Goal: Task Accomplishment & Management: Complete application form

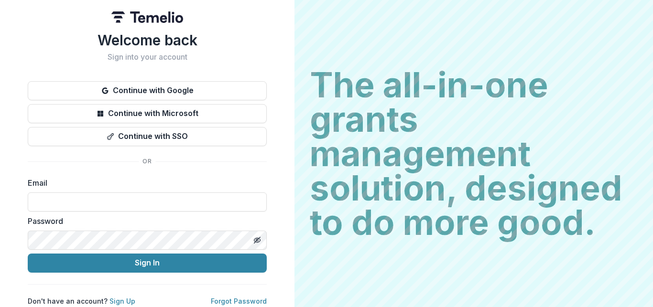
click at [148, 91] on button "Continue with Google" at bounding box center [147, 90] width 239 height 19
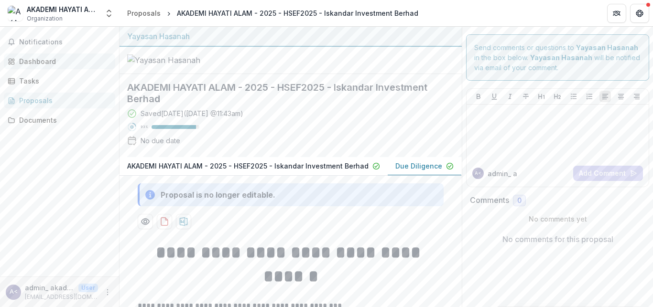
click at [44, 61] on div "Dashboard" at bounding box center [63, 61] width 88 height 10
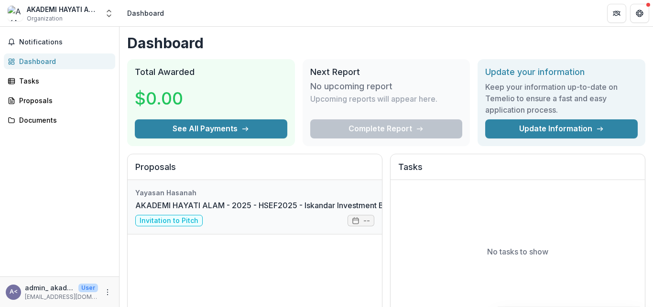
click at [173, 211] on link "AKADEMI HAYATI ALAM - 2025 - HSEF2025 - Iskandar Investment Berhad" at bounding box center [270, 205] width 270 height 11
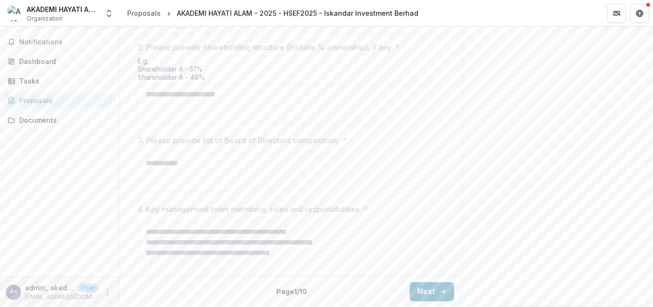
scroll to position [533, 0]
click at [410, 285] on button "Next" at bounding box center [432, 292] width 44 height 19
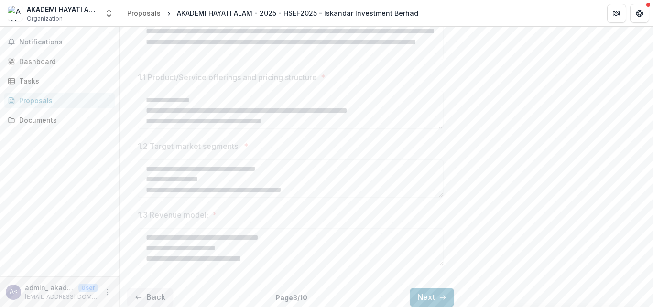
scroll to position [315, 0]
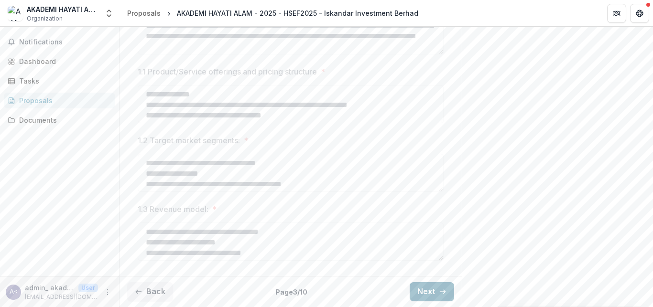
click at [416, 290] on button "Next" at bounding box center [432, 292] width 44 height 19
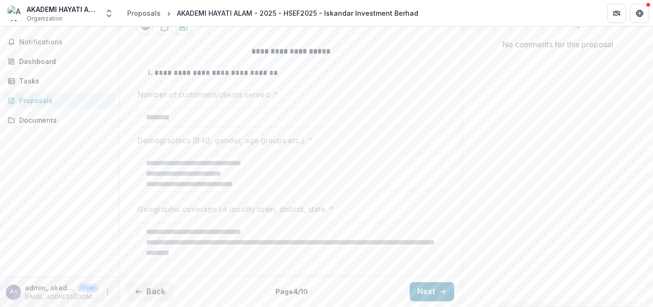
scroll to position [247, 0]
click at [423, 293] on button "Next" at bounding box center [432, 292] width 44 height 19
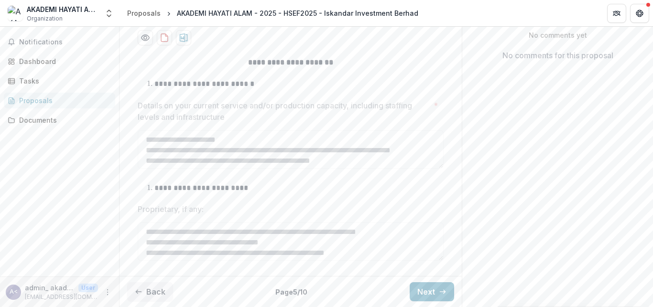
scroll to position [236, 0]
click at [419, 289] on button "Next" at bounding box center [432, 292] width 44 height 19
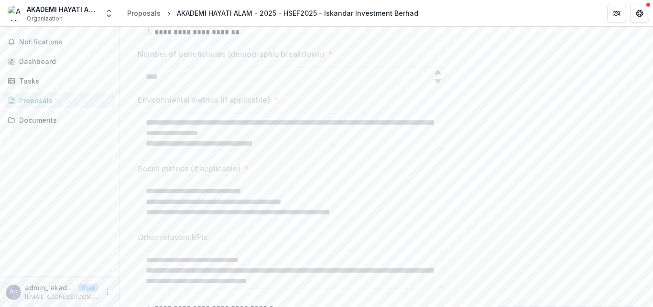
click at [613, 149] on div "Send comments or questions to Yayasan Hasanah in the box below. Yayasan Hasanah…" at bounding box center [557, 237] width 191 height 892
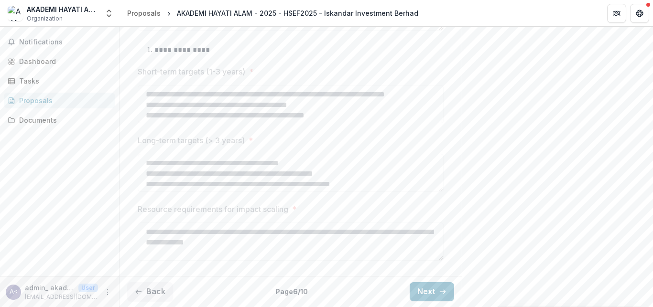
scroll to position [663, 0]
click at [416, 287] on button "Next" at bounding box center [432, 292] width 44 height 19
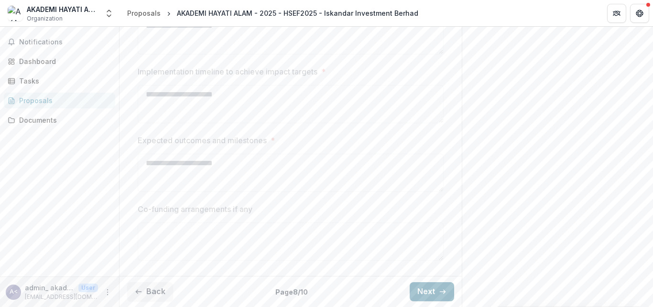
scroll to position [347, 0]
type input "**********"
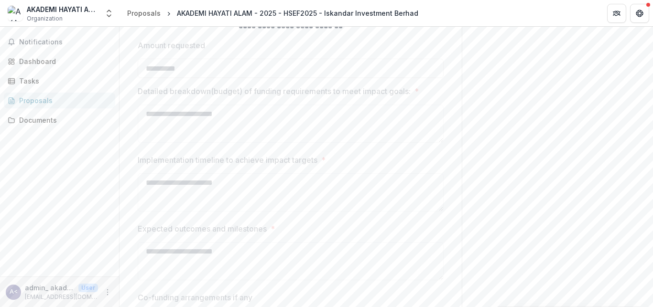
scroll to position [360, 0]
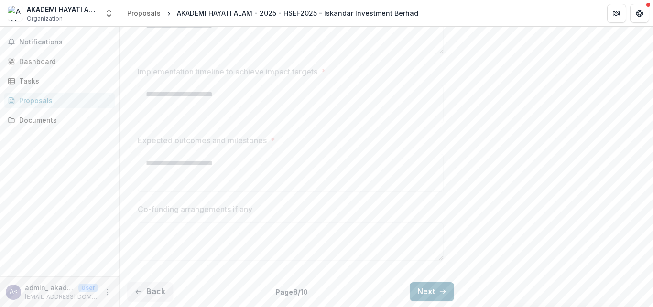
click at [430, 292] on button "Next" at bounding box center [432, 292] width 44 height 19
click at [430, 292] on div "Back Page 8 / 10 Next" at bounding box center [291, 291] width 342 height 31
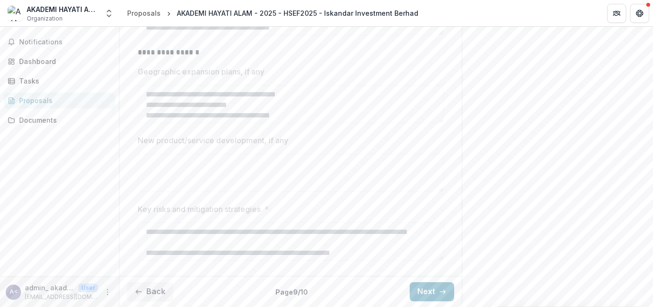
scroll to position [334, 0]
click at [146, 290] on button "Back" at bounding box center [150, 292] width 46 height 19
click at [146, 290] on div "**********" at bounding box center [291, 101] width 342 height 414
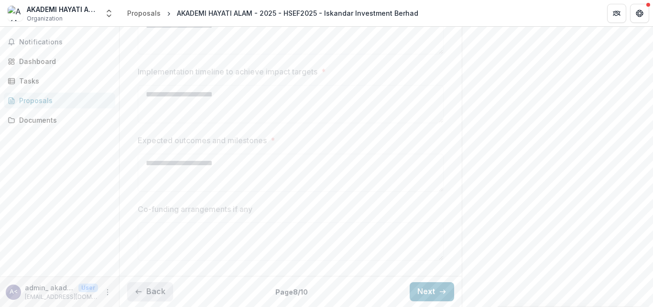
scroll to position [345, 0]
click at [146, 290] on div "**********" at bounding box center [291, 87] width 342 height 440
click at [146, 300] on button "Back" at bounding box center [150, 292] width 46 height 19
click at [152, 289] on button "Back" at bounding box center [150, 292] width 46 height 19
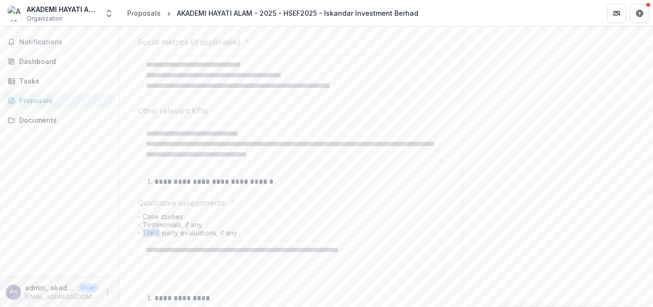
scroll to position [592, 0]
